Goal: Task Accomplishment & Management: Use online tool/utility

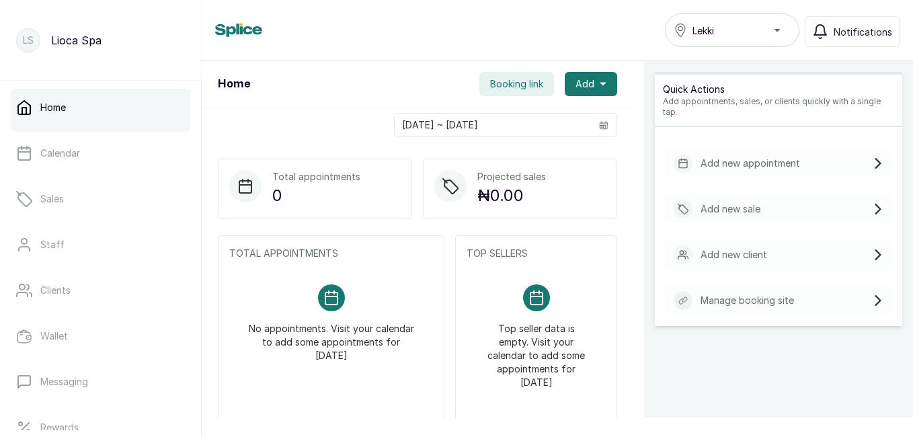
click at [522, 85] on span "Booking link" at bounding box center [516, 83] width 53 height 13
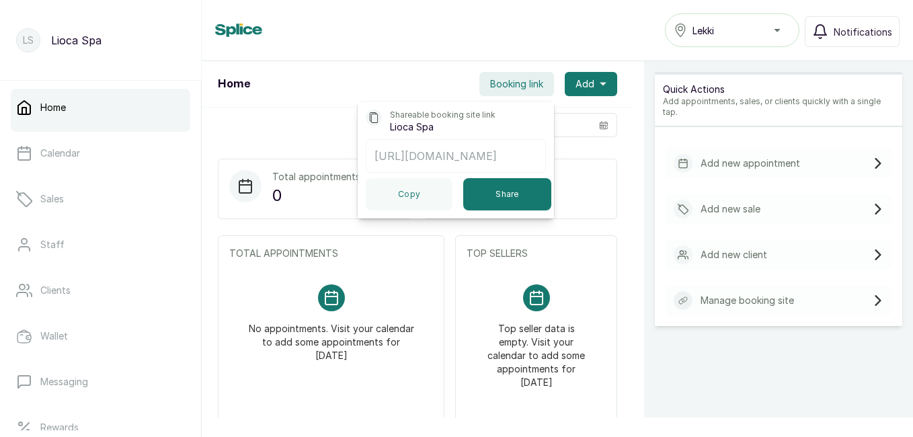
click at [493, 207] on button "Share" at bounding box center [507, 194] width 88 height 32
click at [675, 348] on div "Quick Actions Add appointments, sales, or clients quickly with a single tap. Ad…" at bounding box center [778, 349] width 269 height 577
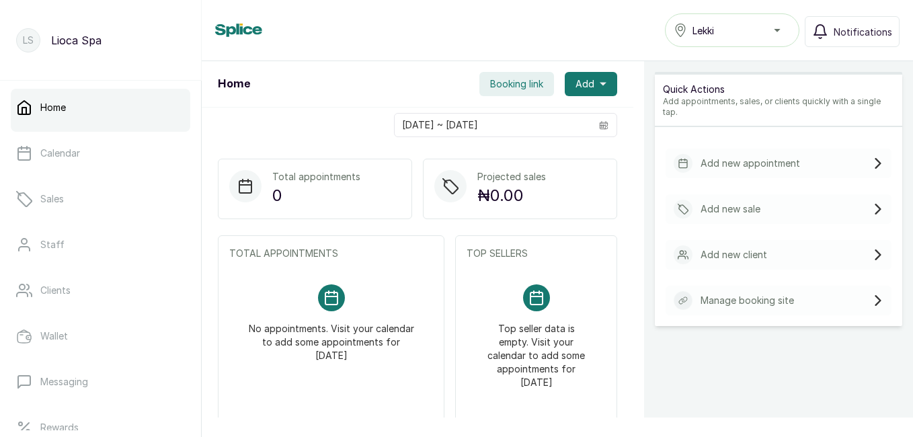
click at [862, 33] on span "Notifications" at bounding box center [863, 32] width 58 height 14
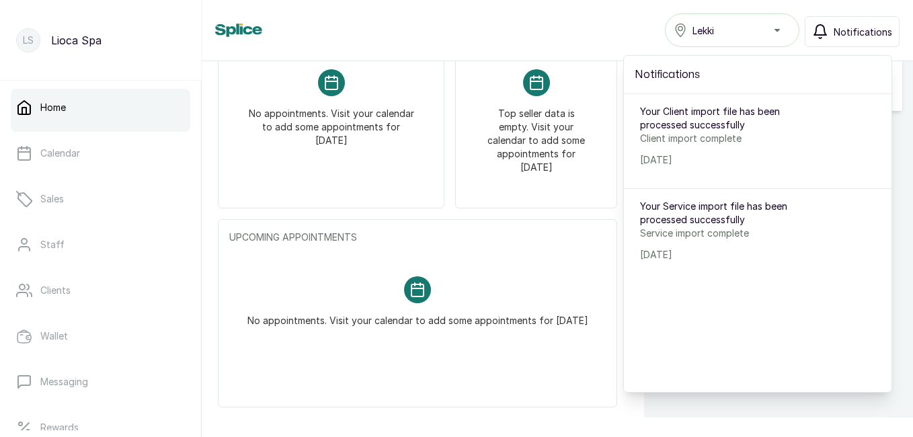
scroll to position [221, 0]
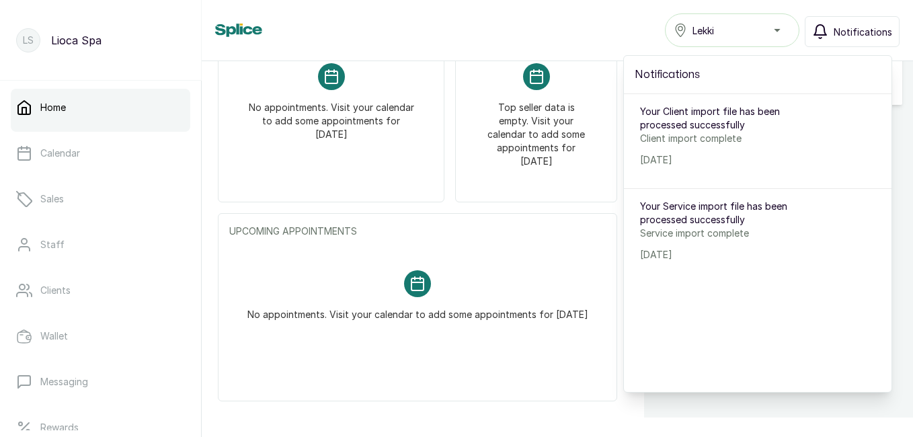
click at [417, 285] on rect at bounding box center [417, 283] width 27 height 27
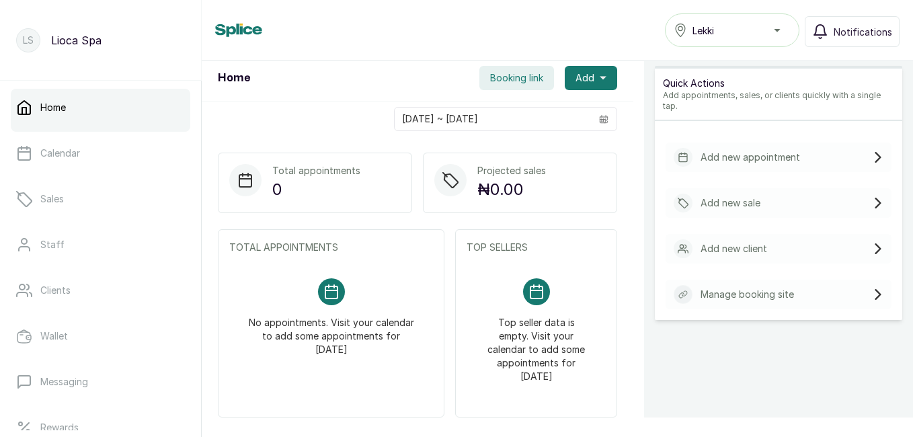
scroll to position [0, 0]
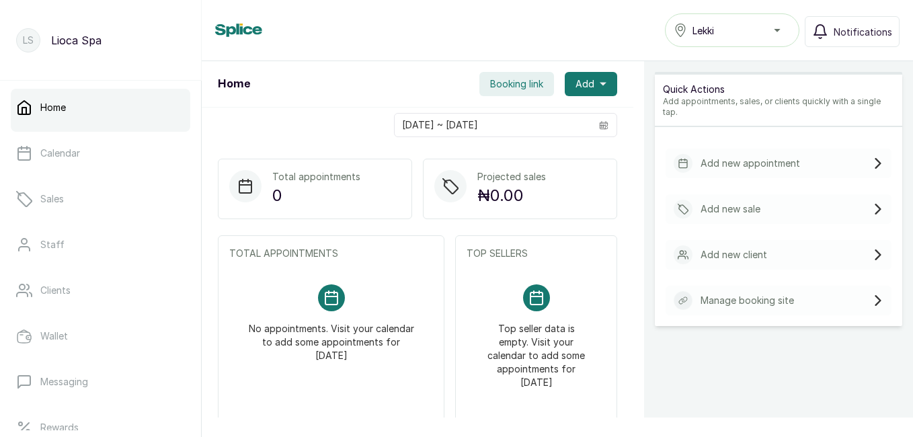
click at [577, 82] on span "Add" at bounding box center [584, 83] width 19 height 13
click at [49, 198] on p "Sales" at bounding box center [52, 198] width 24 height 13
